Goal: Task Accomplishment & Management: Manage account settings

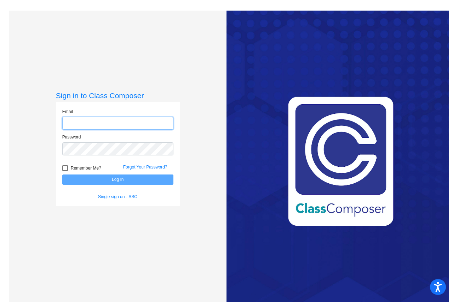
type input "[EMAIL_ADDRESS][DOMAIN_NAME]"
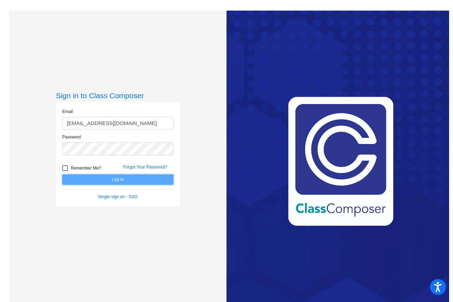
click at [103, 178] on button "Log In" at bounding box center [117, 180] width 111 height 10
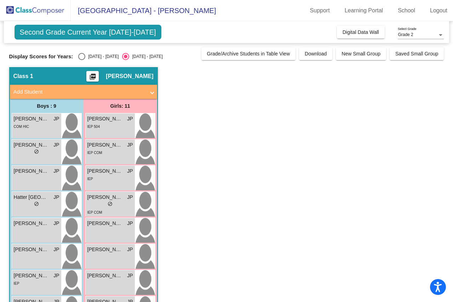
click at [81, 55] on div "Select an option" at bounding box center [81, 56] width 7 height 7
click at [81, 60] on input "[DATE] - [DATE]" at bounding box center [81, 60] width 0 height 0
radio input "true"
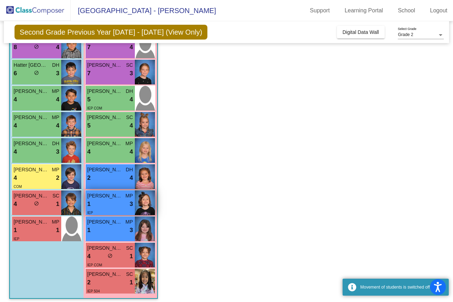
scroll to position [110, 0]
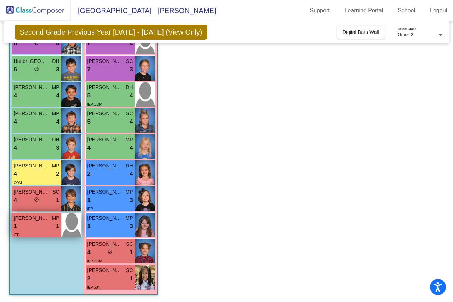
click at [35, 227] on div "1 lock do_not_disturb_alt 1" at bounding box center [37, 226] width 46 height 9
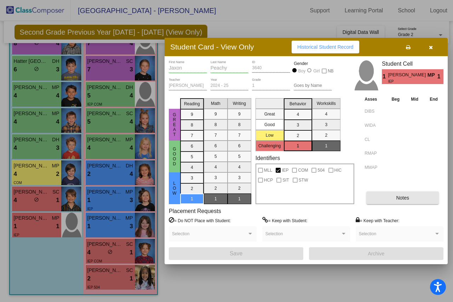
click at [409, 197] on button "Notes" at bounding box center [402, 198] width 72 height 13
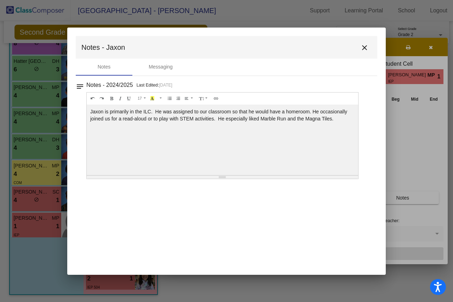
click at [363, 46] on mat-icon "close" at bounding box center [364, 47] width 8 height 8
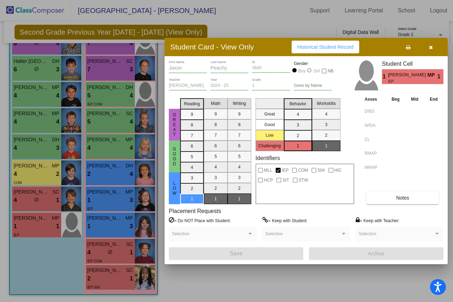
click at [117, 255] on div at bounding box center [226, 151] width 453 height 302
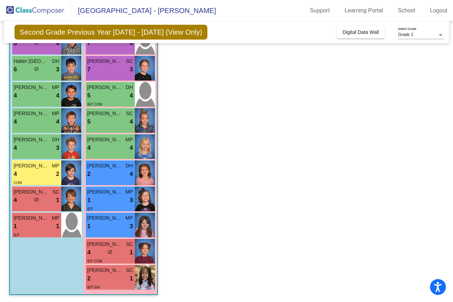
click at [117, 255] on div "4 lock do_not_disturb_alt 1" at bounding box center [110, 252] width 46 height 9
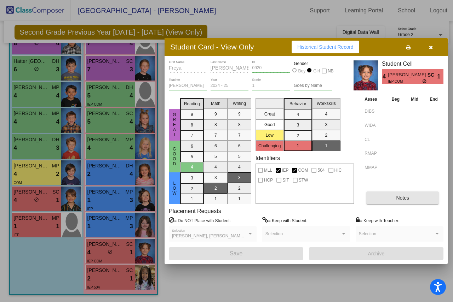
click at [404, 200] on span "Notes" at bounding box center [402, 198] width 13 height 6
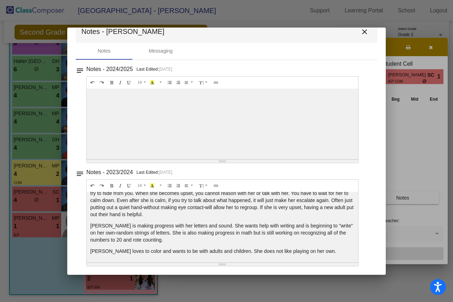
scroll to position [0, 0]
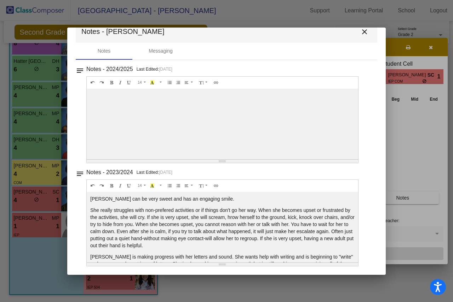
click at [360, 32] on mat-icon "close" at bounding box center [364, 32] width 8 height 8
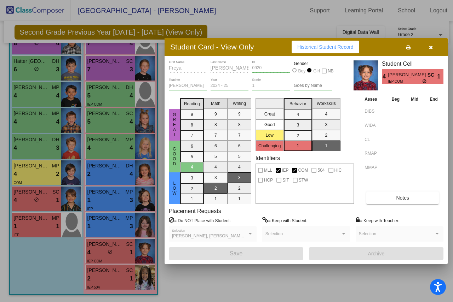
click at [104, 272] on div at bounding box center [226, 151] width 453 height 302
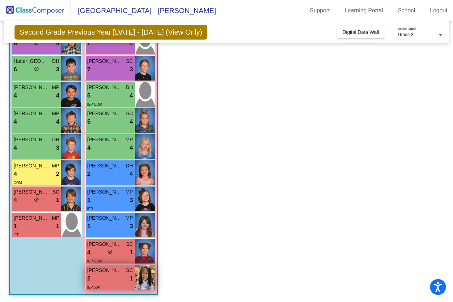
click at [104, 272] on span "[PERSON_NAME]" at bounding box center [104, 270] width 35 height 7
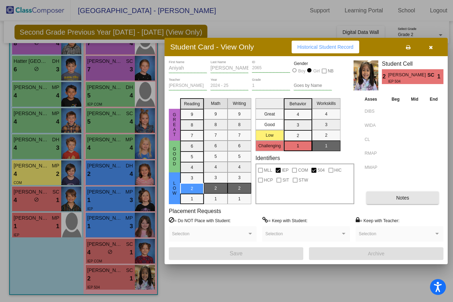
click at [400, 198] on span "Notes" at bounding box center [402, 198] width 13 height 6
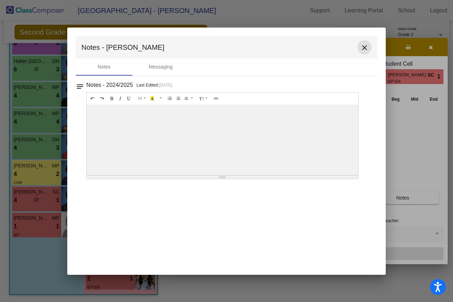
click at [363, 47] on mat-icon "close" at bounding box center [364, 47] width 8 height 8
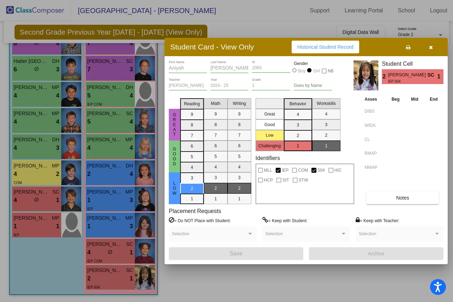
click at [30, 198] on div at bounding box center [226, 151] width 453 height 302
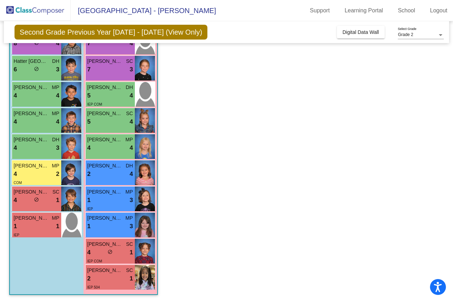
click at [30, 198] on div "4 lock do_not_disturb_alt 1" at bounding box center [37, 200] width 46 height 9
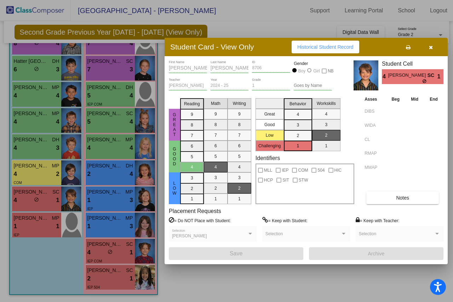
click at [401, 196] on span "Notes" at bounding box center [402, 198] width 13 height 6
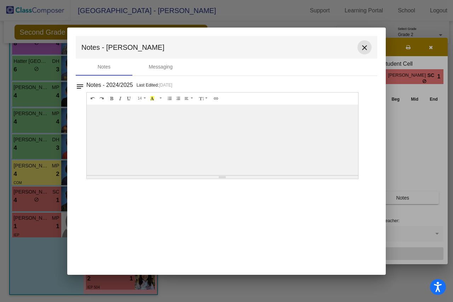
click at [363, 46] on mat-icon "close" at bounding box center [364, 47] width 8 height 8
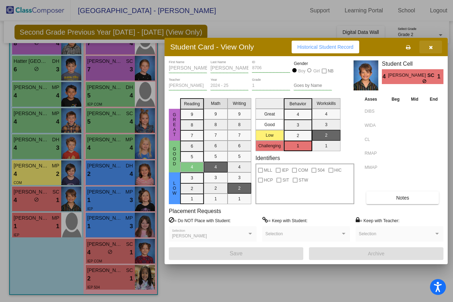
click at [430, 46] on icon "button" at bounding box center [431, 47] width 4 height 5
